Goal: Navigation & Orientation: Find specific page/section

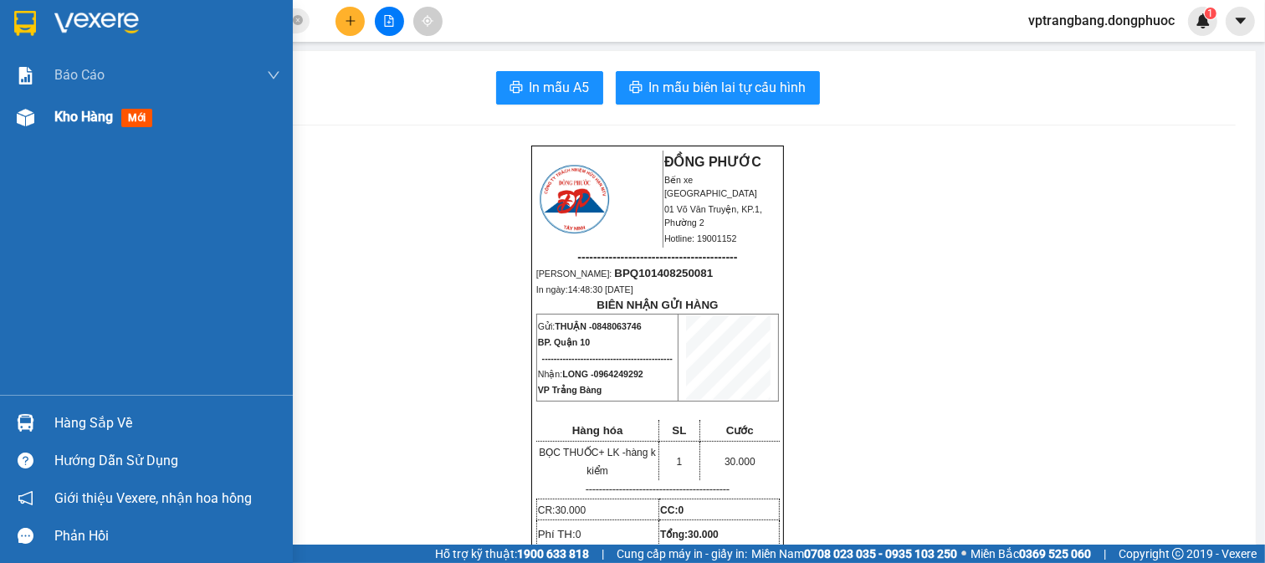
click at [15, 131] on div "Kho hàng mới" at bounding box center [146, 117] width 293 height 42
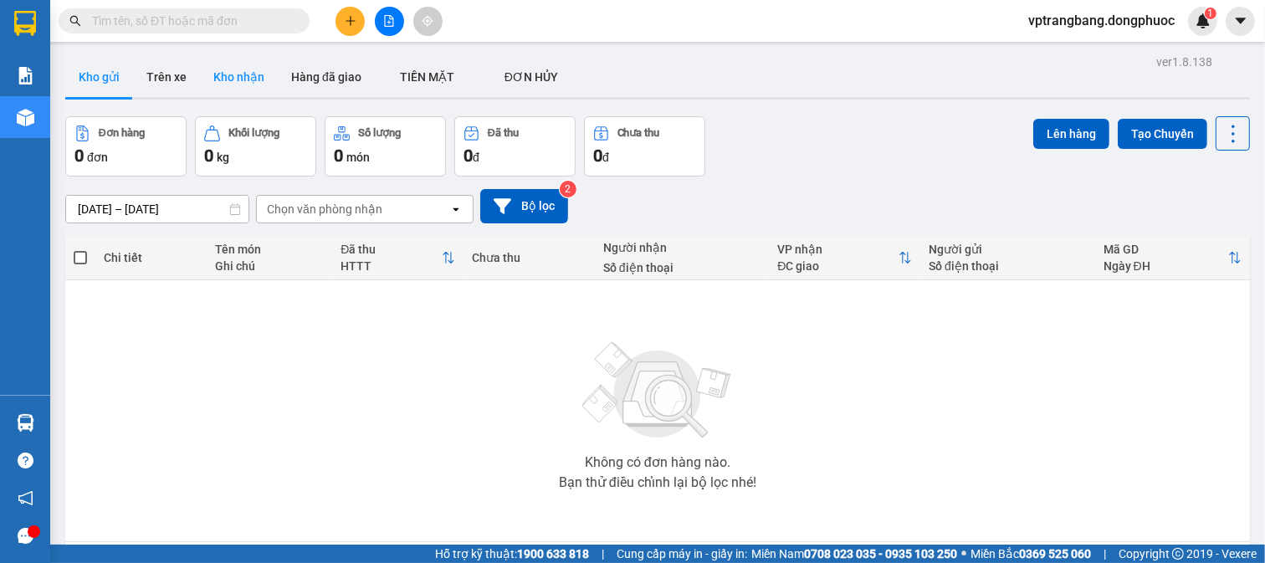
click at [223, 86] on button "Kho nhận" at bounding box center [239, 77] width 78 height 40
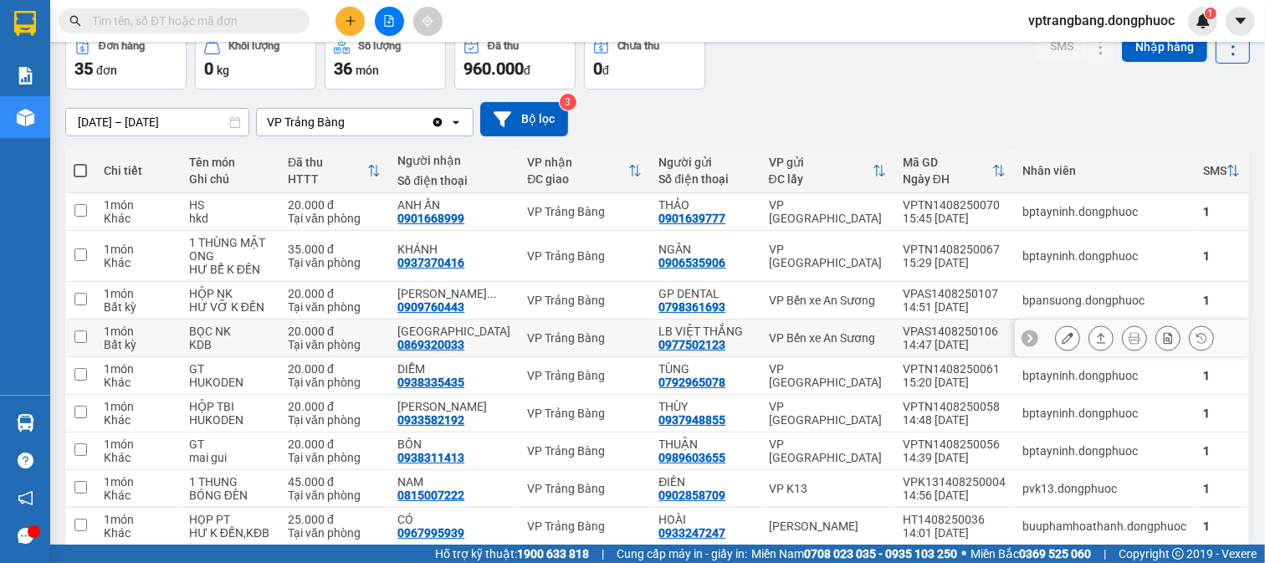
scroll to position [195, 0]
